Goal: Transaction & Acquisition: Purchase product/service

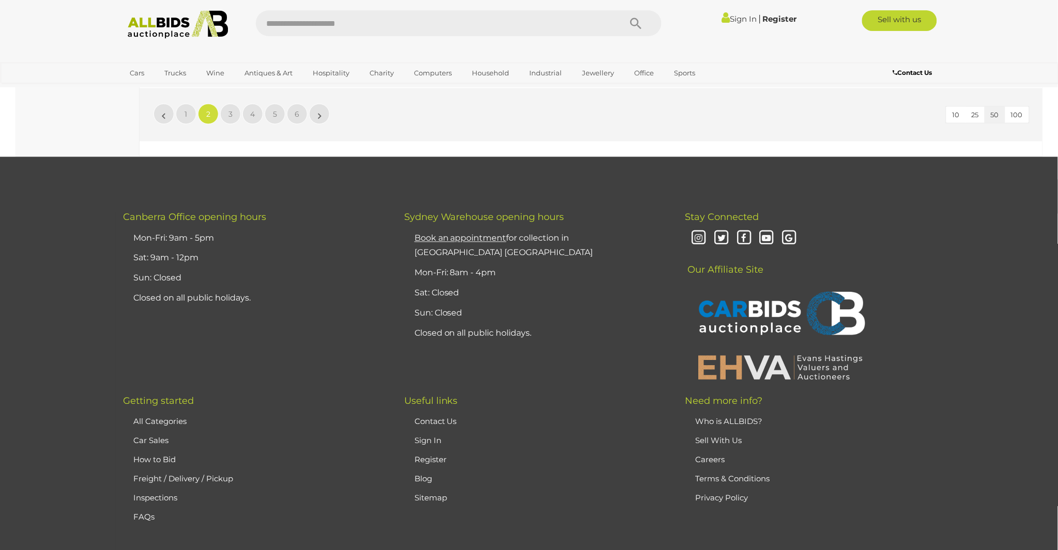
scroll to position [9900, 0]
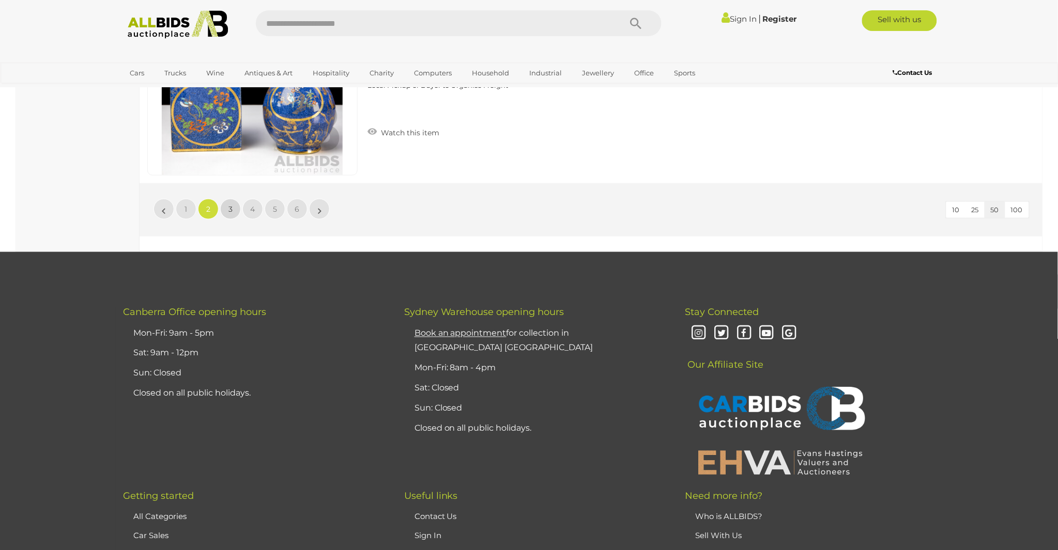
click at [226, 203] on link "3" at bounding box center [230, 209] width 21 height 21
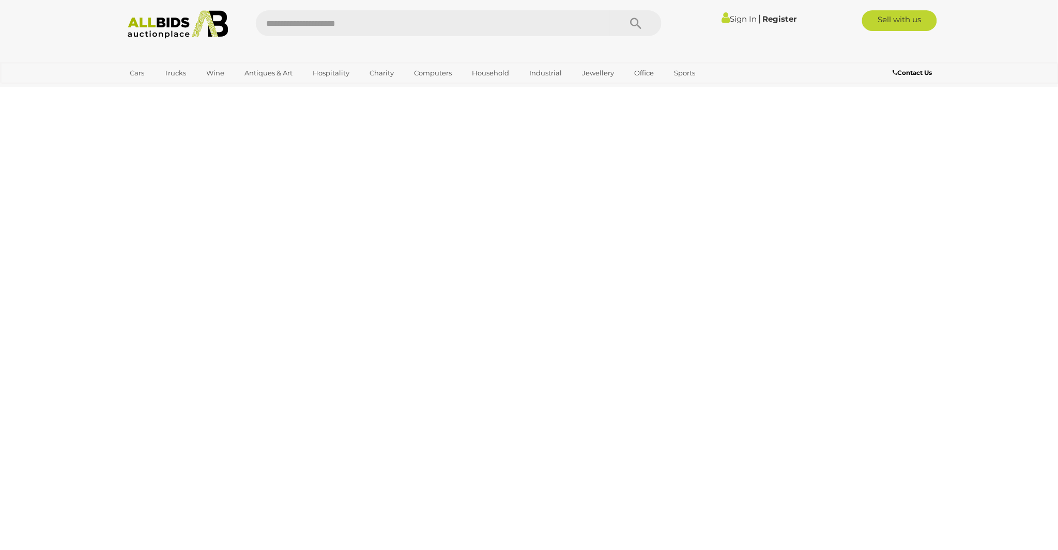
scroll to position [46, 0]
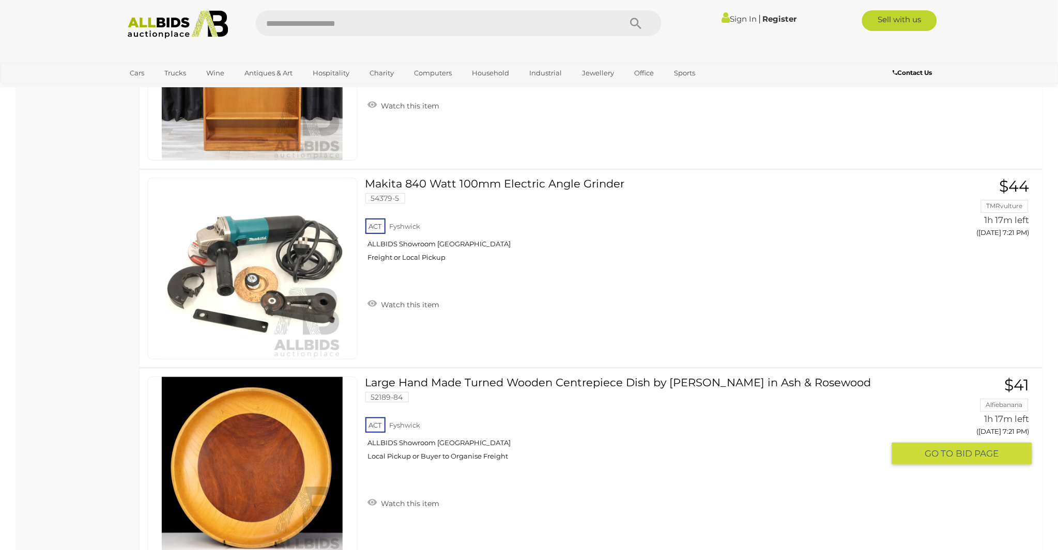
scroll to position [9613, 0]
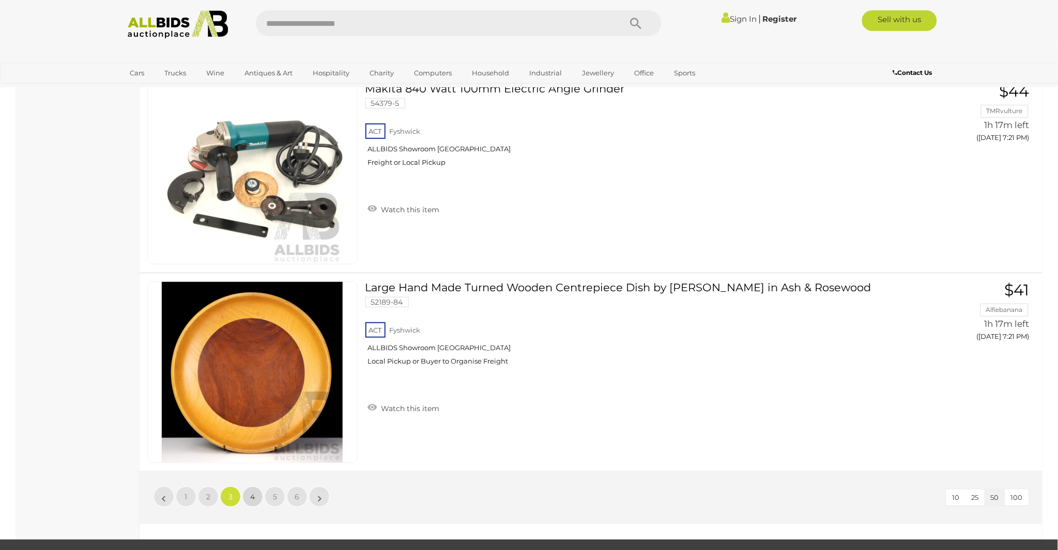
click at [252, 493] on span "4" at bounding box center [253, 496] width 5 height 9
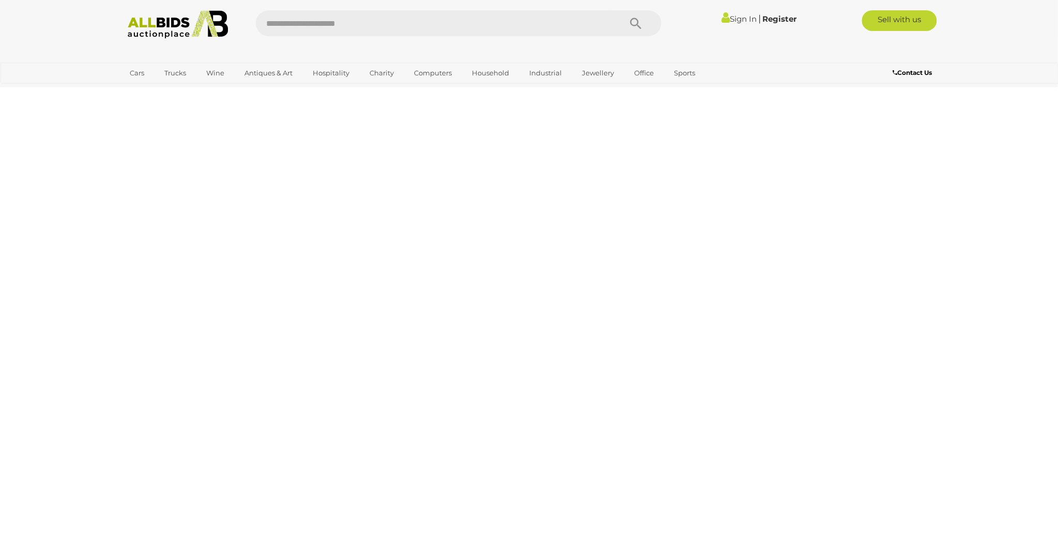
scroll to position [46, 0]
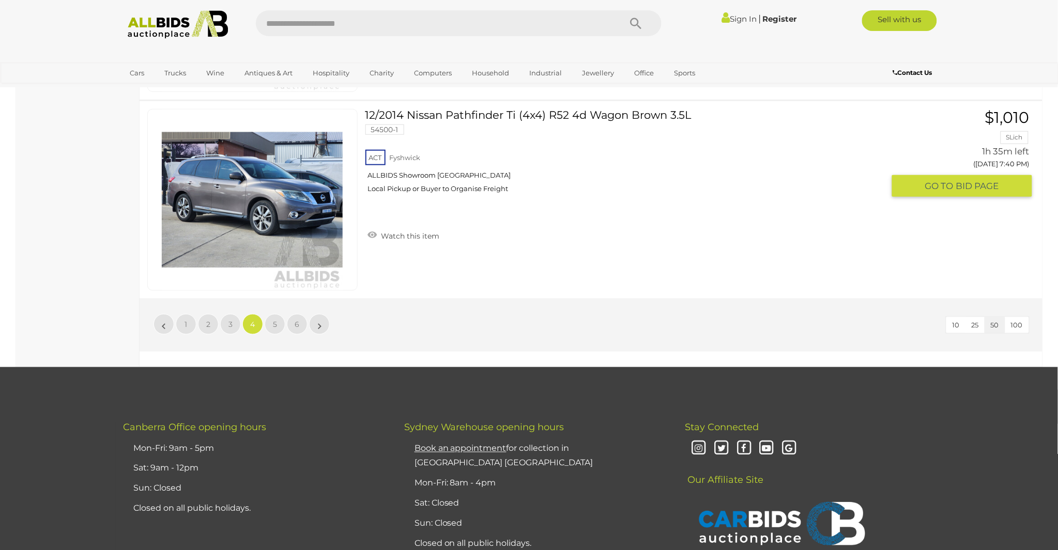
scroll to position [9804, 0]
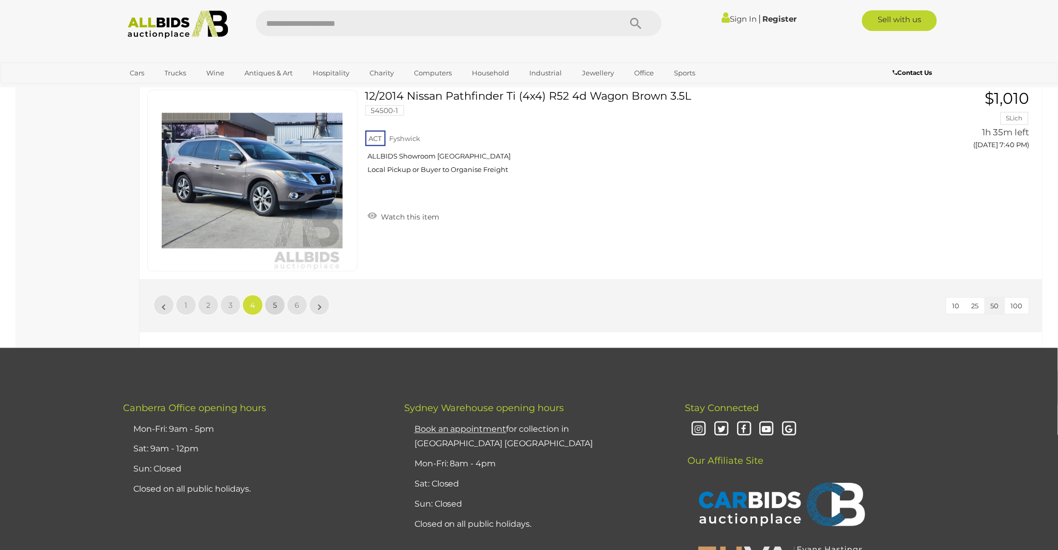
click at [270, 302] on link "5" at bounding box center [275, 305] width 21 height 21
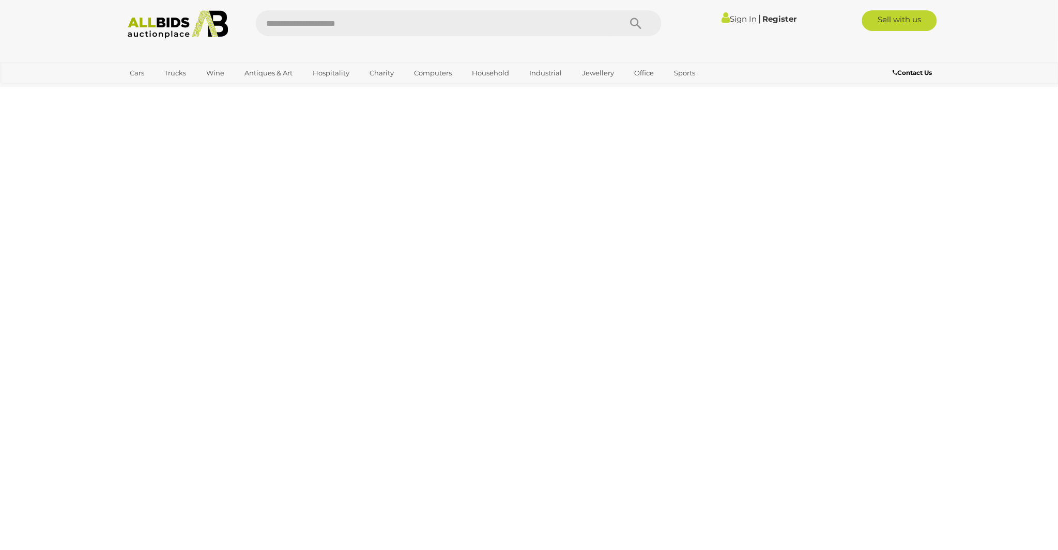
scroll to position [46, 0]
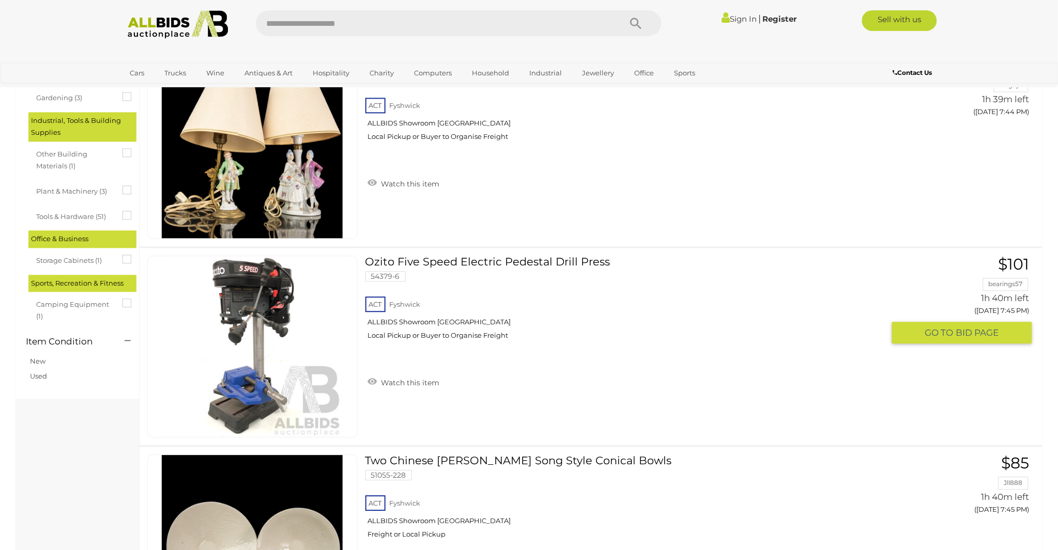
scroll to position [716, 0]
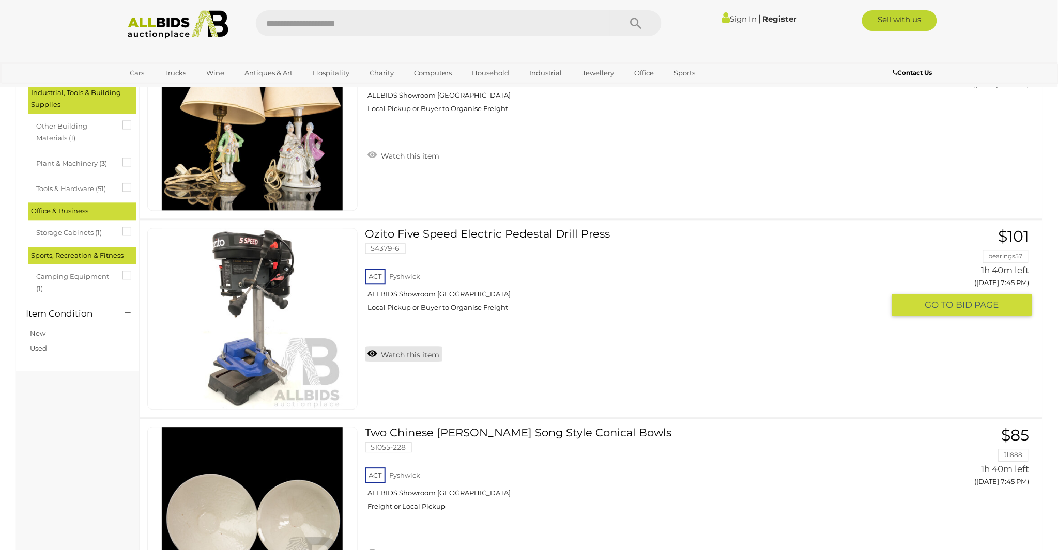
click at [369, 362] on link "Watch this item" at bounding box center [403, 353] width 77 height 15
click at [403, 244] on link "Ozito Five Speed Electric Pedestal Drill Press 54379-6 ACT Fyshwick ALLBIDS Sho…" at bounding box center [628, 274] width 511 height 92
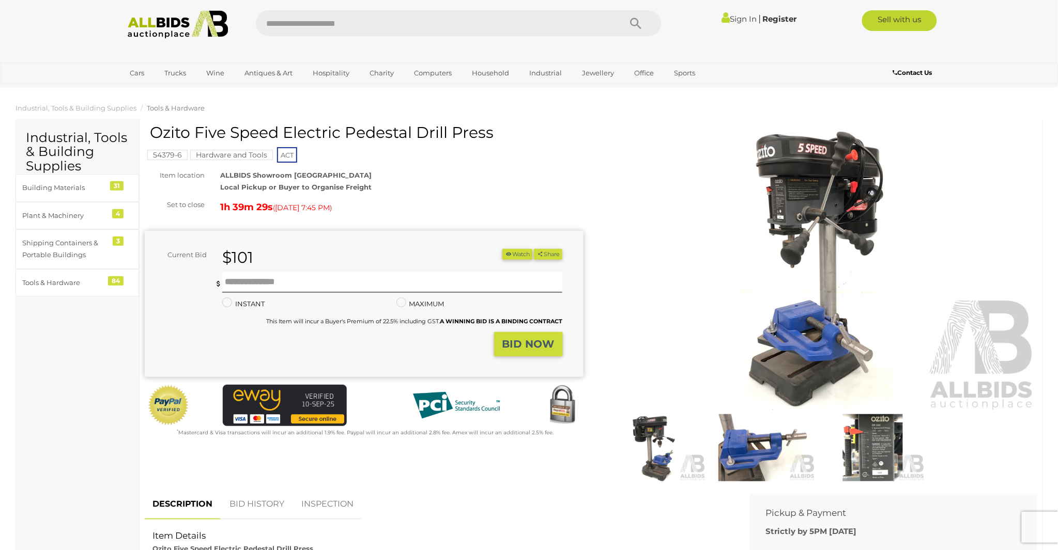
drag, startPoint x: 150, startPoint y: 149, endPoint x: 469, endPoint y: 141, distance: 318.8
click at [489, 141] on h1 "Ozito Five Speed Electric Pedestal Drill Press" at bounding box center [365, 132] width 431 height 17
drag, startPoint x: 468, startPoint y: 140, endPoint x: 498, endPoint y: 141, distance: 30.0
click at [498, 141] on h1 "Ozito Five Speed Electric Pedestal Drill Press" at bounding box center [365, 132] width 431 height 17
drag, startPoint x: 495, startPoint y: 146, endPoint x: 142, endPoint y: 146, distance: 352.9
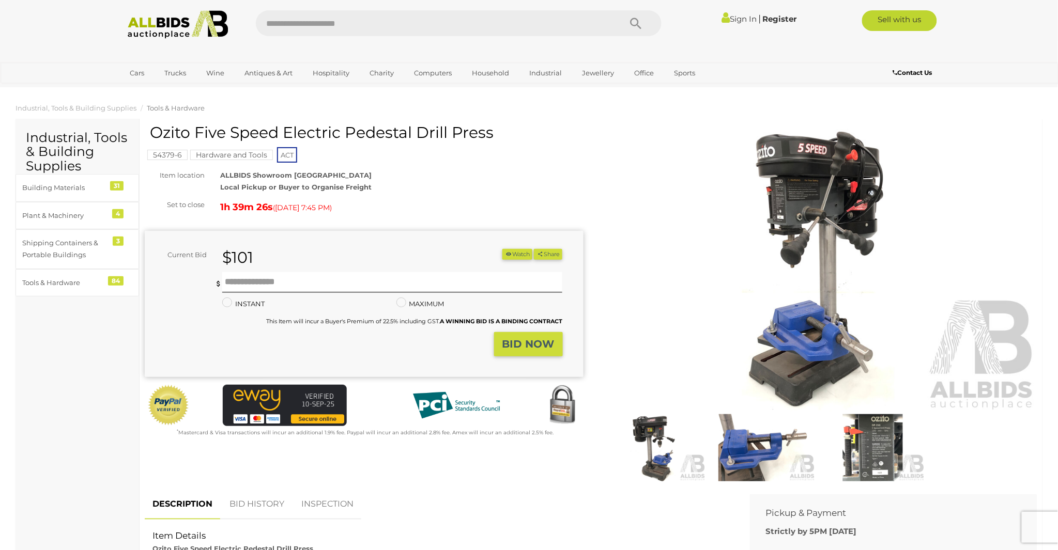
click at [141, 147] on div "Ozito Five Speed Electric Pedestal Drill Press 54379-6" at bounding box center [364, 288] width 454 height 328
drag, startPoint x: 151, startPoint y: 143, endPoint x: 509, endPoint y: 142, distance: 357.5
click at [517, 141] on h1 "Ozito Five Speed Electric Pedestal Drill Press" at bounding box center [365, 132] width 431 height 17
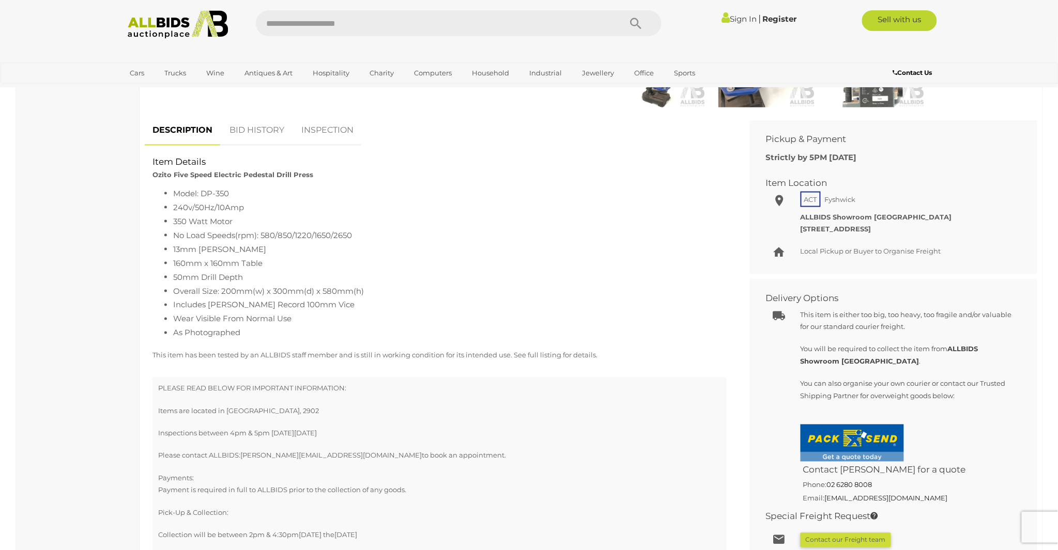
scroll to position [383, 0]
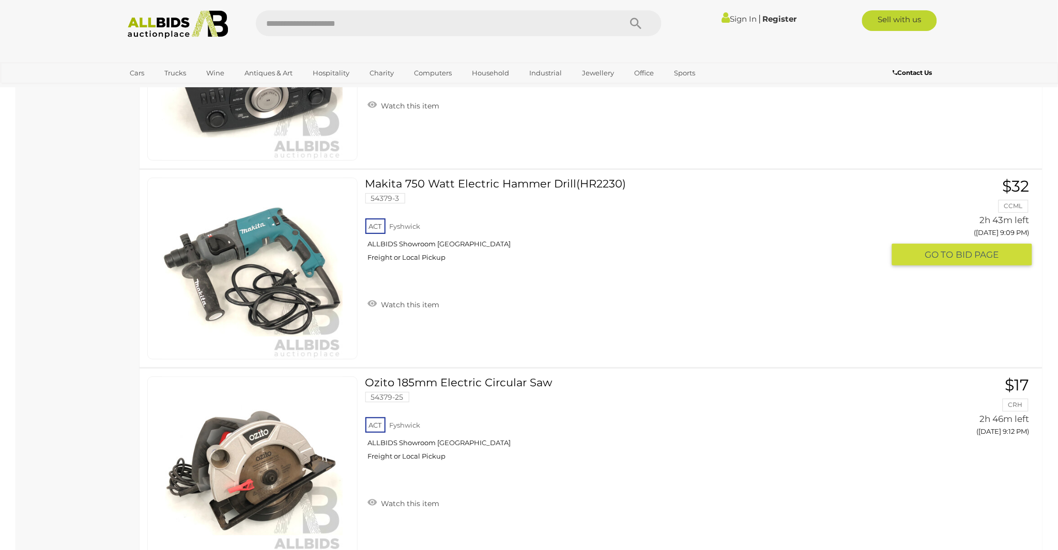
scroll to position [9709, 0]
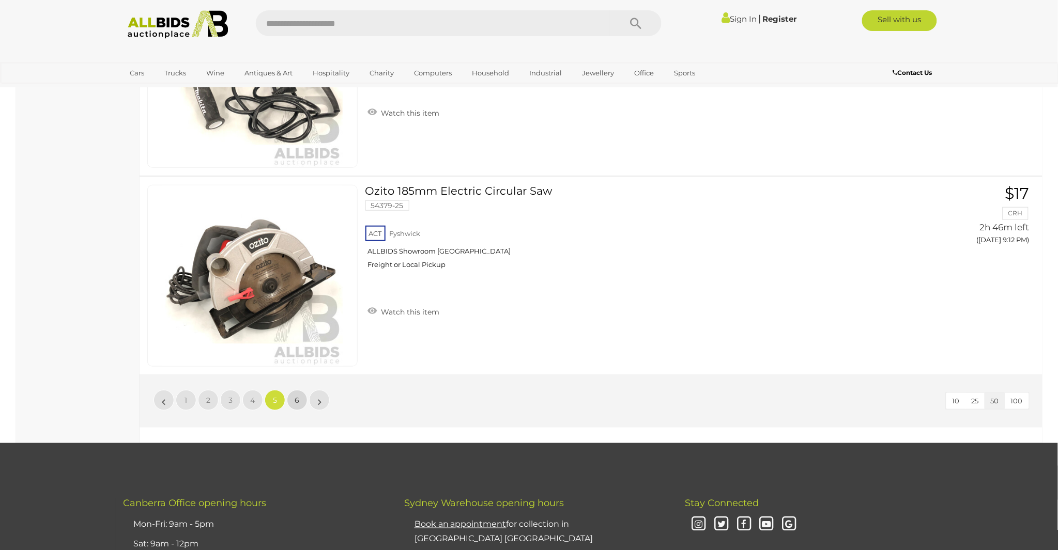
click at [297, 399] on span "6" at bounding box center [297, 400] width 5 height 9
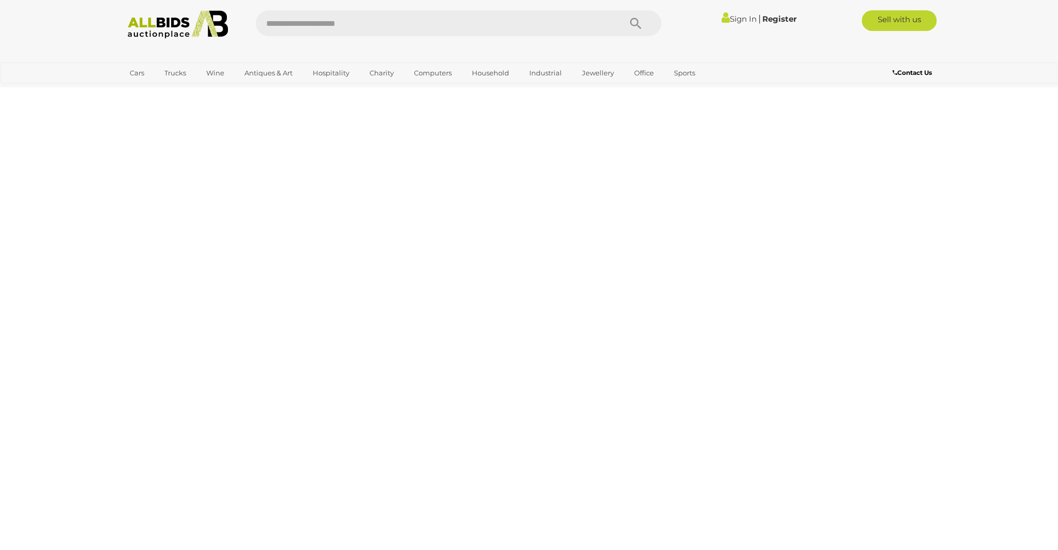
scroll to position [46, 0]
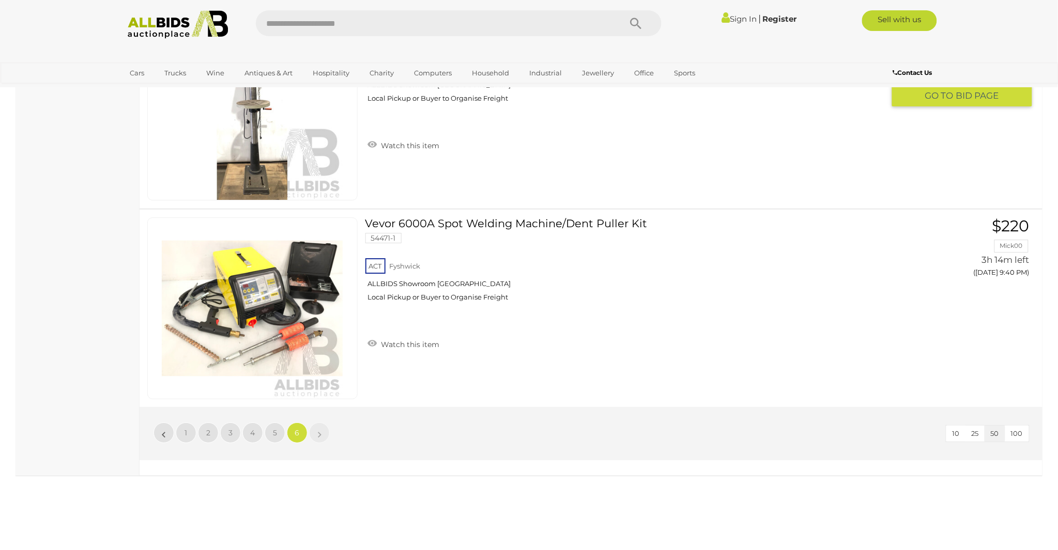
scroll to position [1194, 0]
